Goal: Information Seeking & Learning: Understand process/instructions

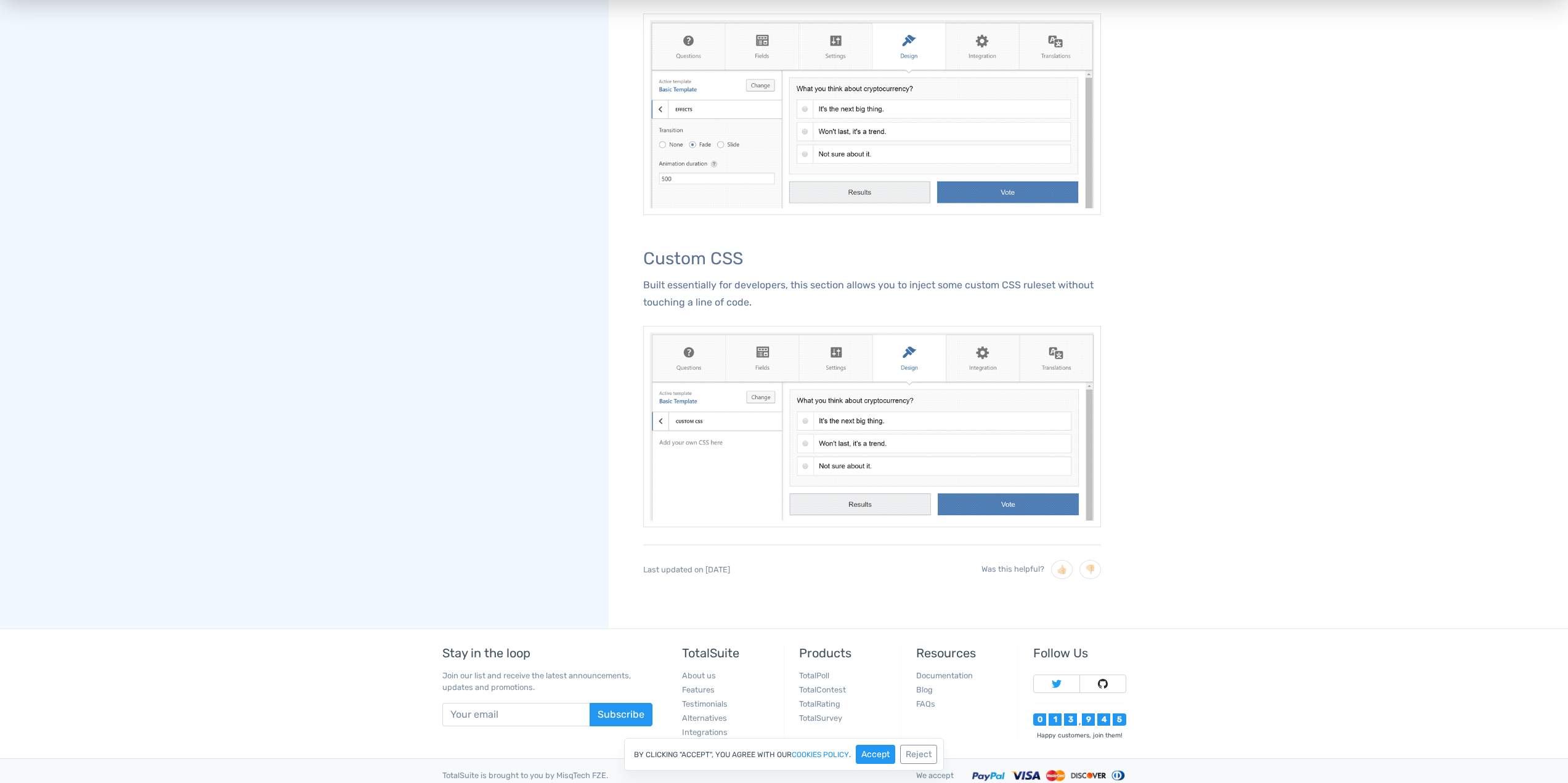
scroll to position [2395, 0]
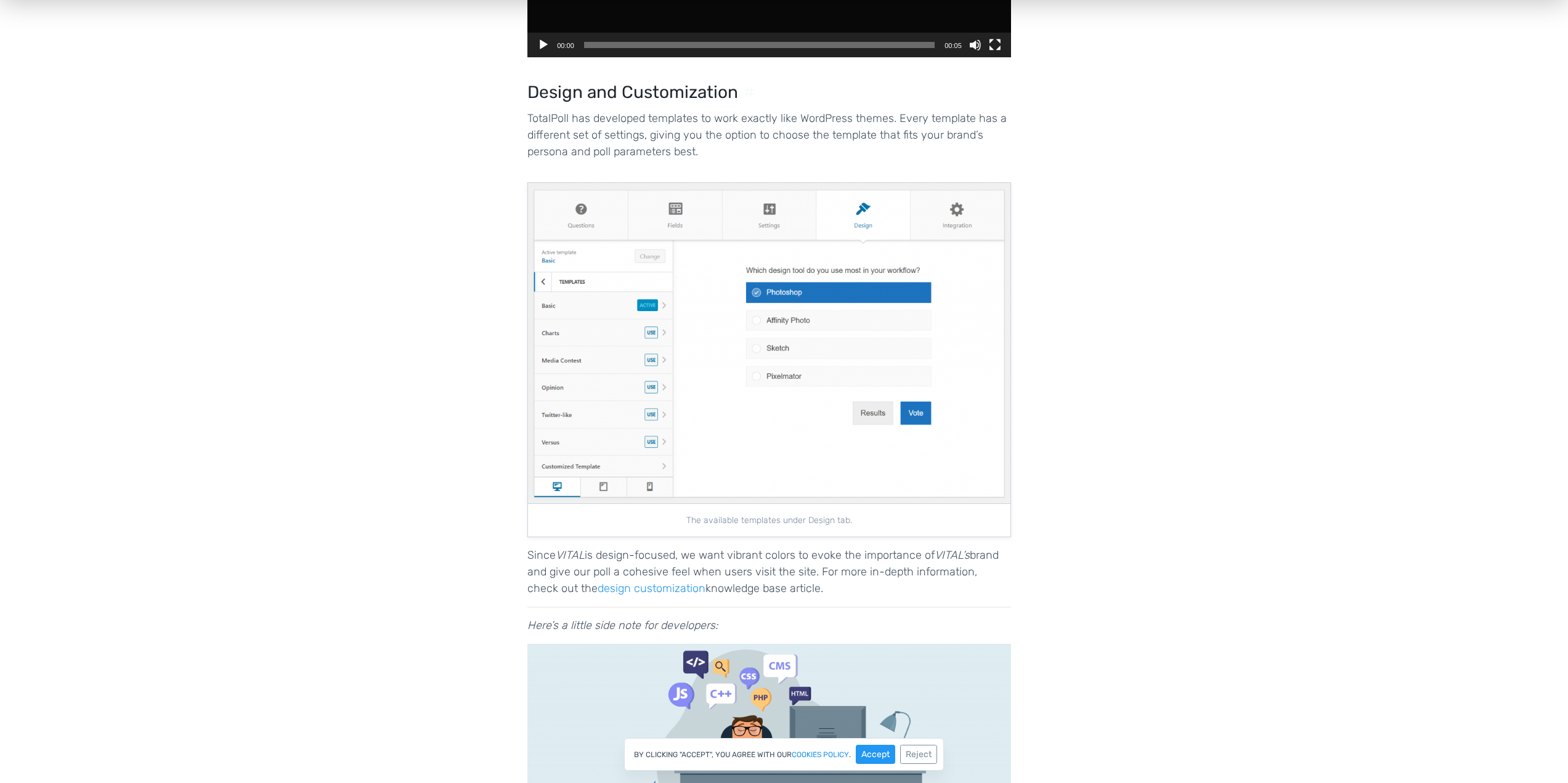
scroll to position [3383, 0]
